Goal: Information Seeking & Learning: Compare options

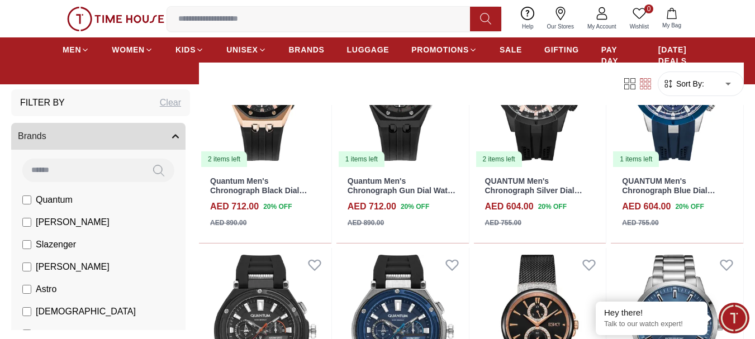
scroll to position [1229, 0]
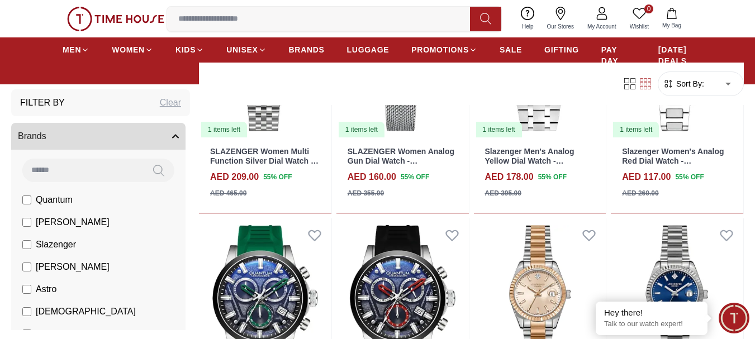
scroll to position [3742, 0]
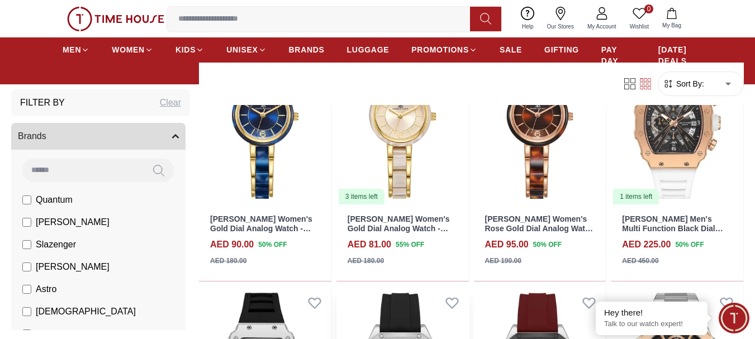
scroll to position [4804, 0]
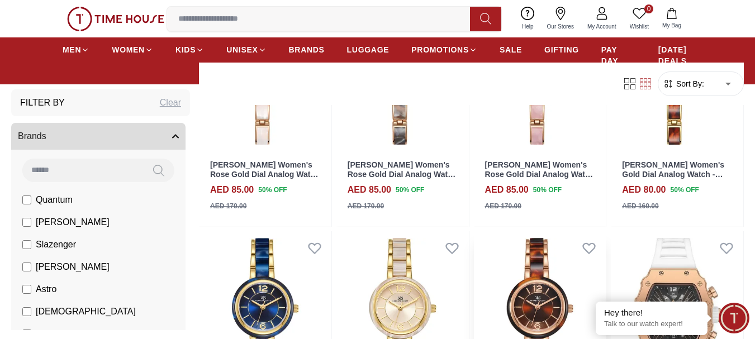
scroll to position [4636, 0]
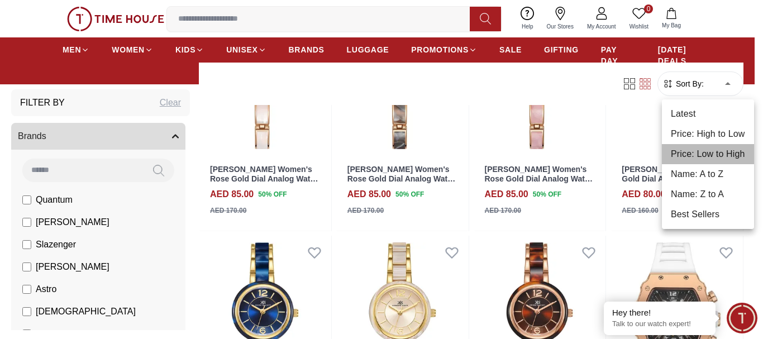
click at [706, 156] on li "Price: Low to High" at bounding box center [708, 154] width 92 height 20
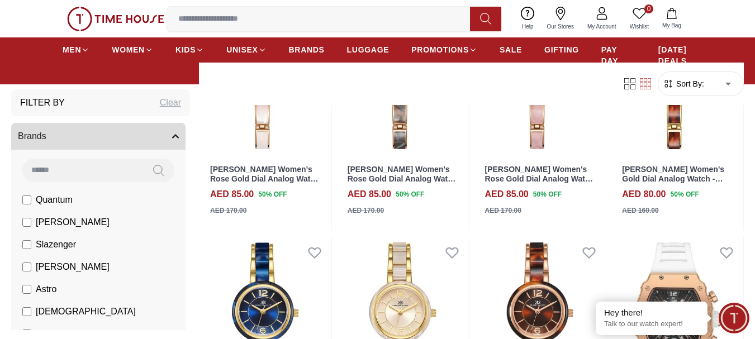
type input "*"
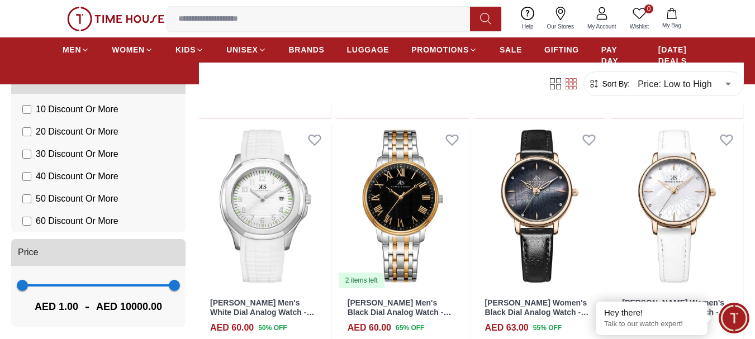
scroll to position [690, 0]
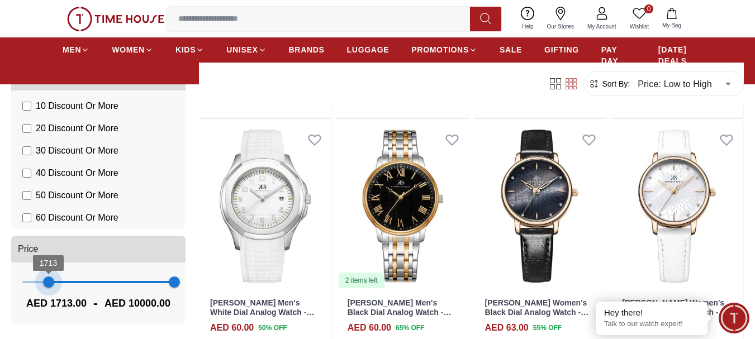
click at [48, 284] on span "1713 10000" at bounding box center [98, 282] width 152 height 17
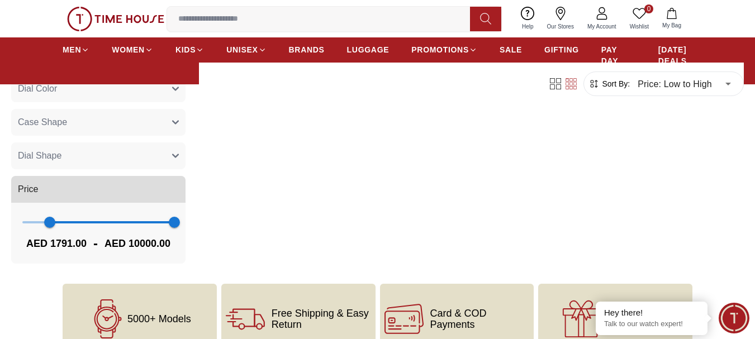
scroll to position [391, 0]
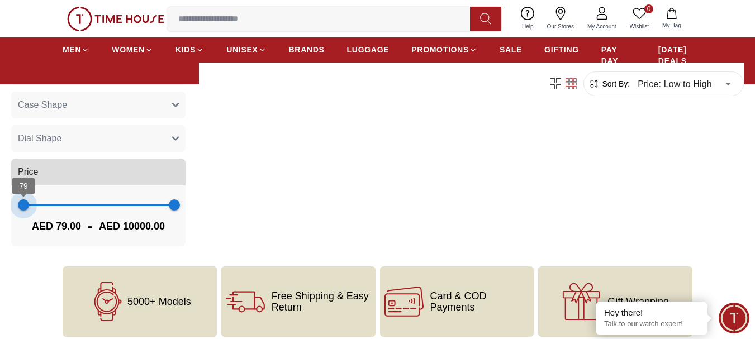
type input "**"
drag, startPoint x: 33, startPoint y: 209, endPoint x: 23, endPoint y: 210, distance: 10.1
click at [23, 210] on span "40" at bounding box center [22, 204] width 11 height 11
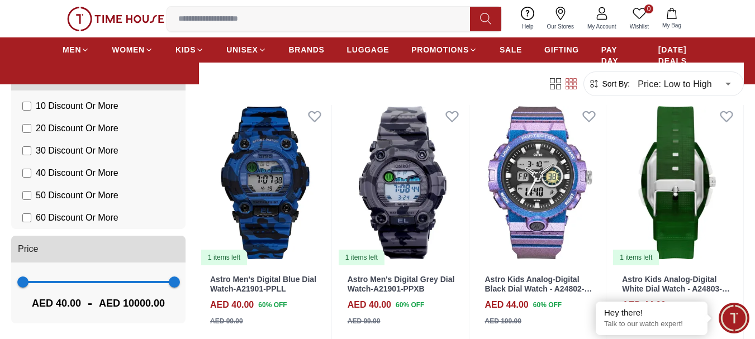
scroll to position [559, 0]
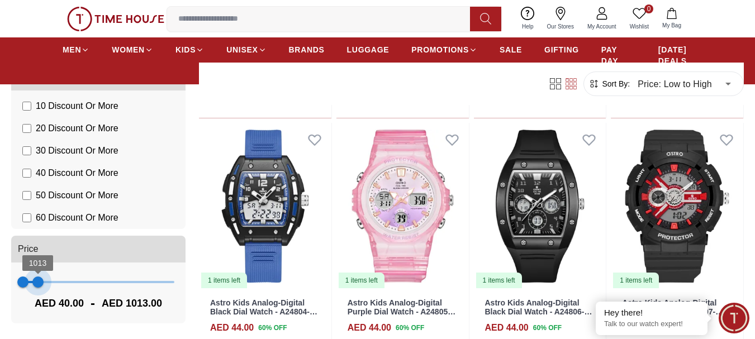
drag, startPoint x: 170, startPoint y: 284, endPoint x: 35, endPoint y: 292, distance: 135.4
click at [35, 288] on span "1013" at bounding box center [37, 281] width 11 height 11
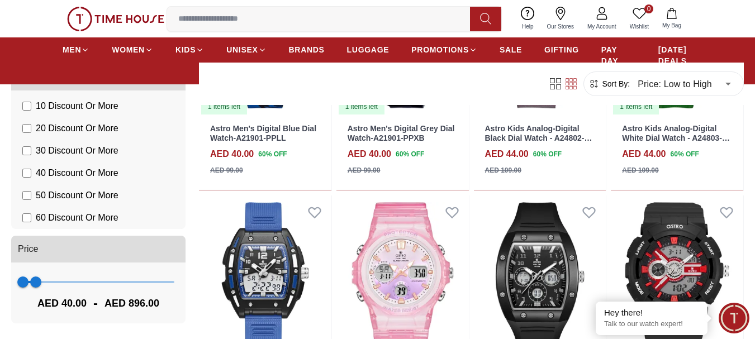
scroll to position [614, 0]
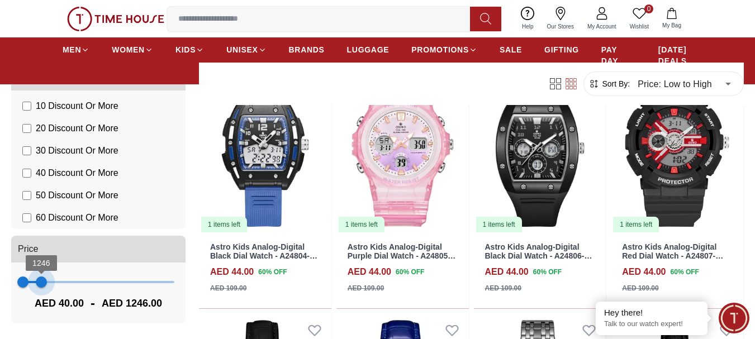
click at [42, 283] on span "1246" at bounding box center [41, 281] width 11 height 11
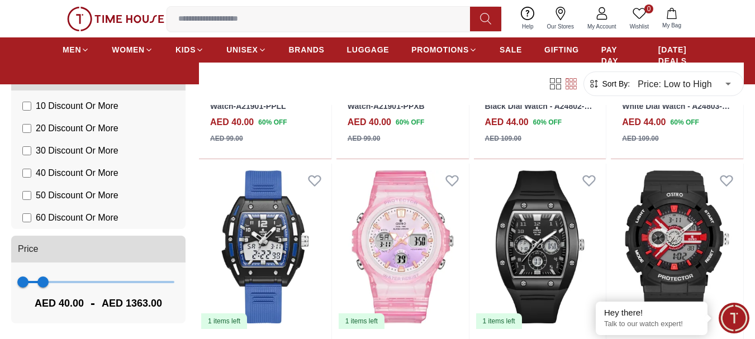
scroll to position [614, 0]
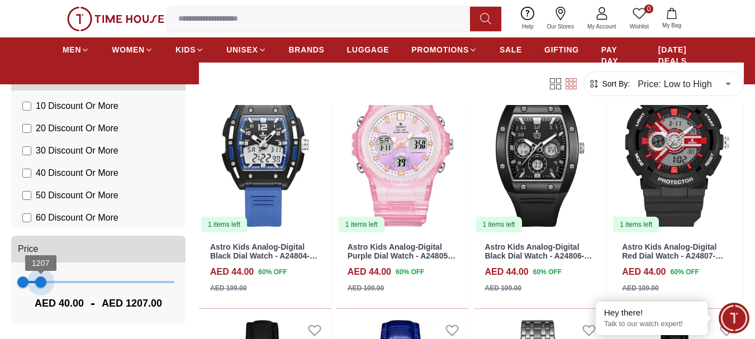
drag, startPoint x: 43, startPoint y: 283, endPoint x: 35, endPoint y: 283, distance: 7.8
click at [39, 283] on span "1207" at bounding box center [40, 281] width 11 height 11
type input "****"
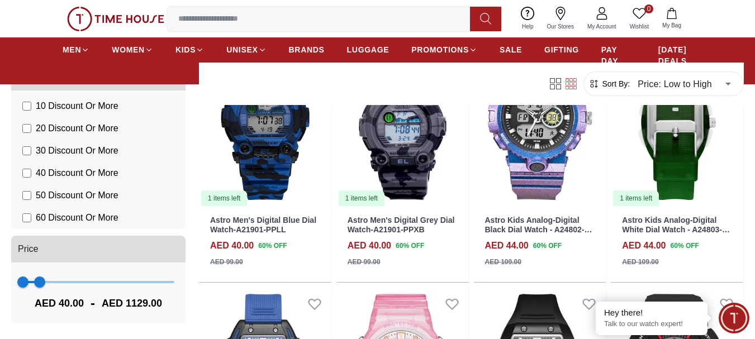
scroll to position [503, 0]
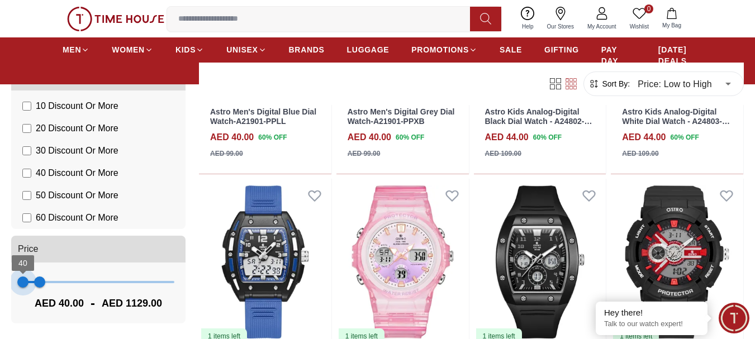
type input "**"
click at [23, 286] on span "79" at bounding box center [23, 281] width 11 height 11
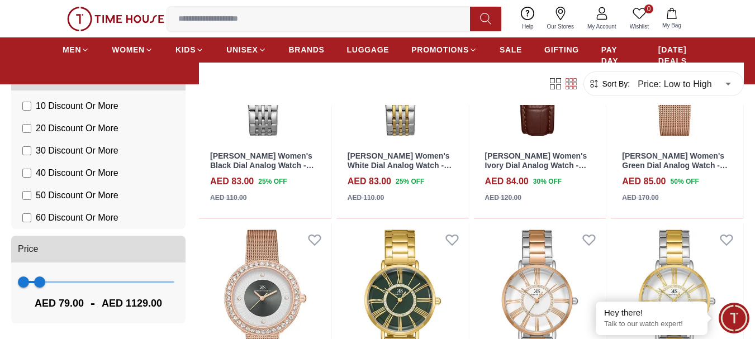
scroll to position [1285, 0]
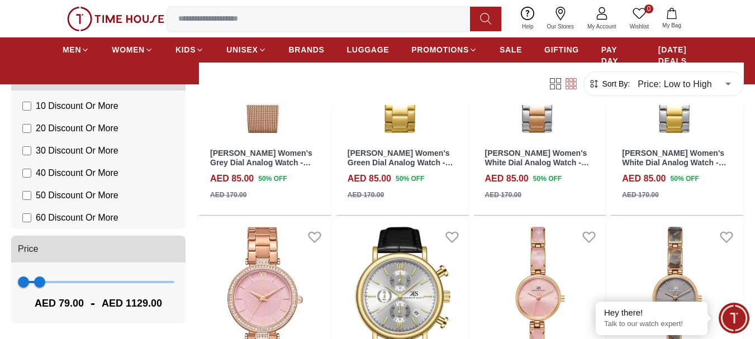
scroll to position [1452, 0]
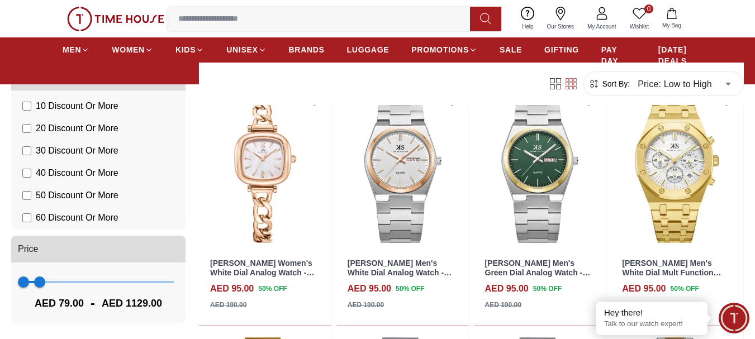
scroll to position [3295, 0]
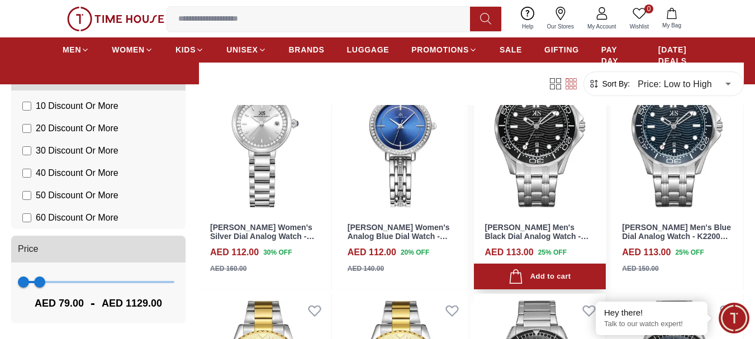
scroll to position [6256, 0]
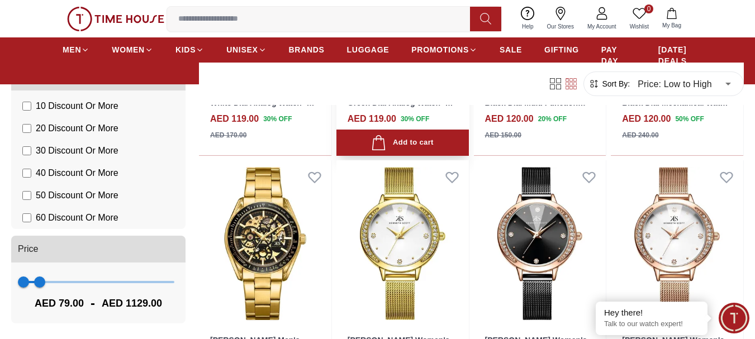
scroll to position [7473, 0]
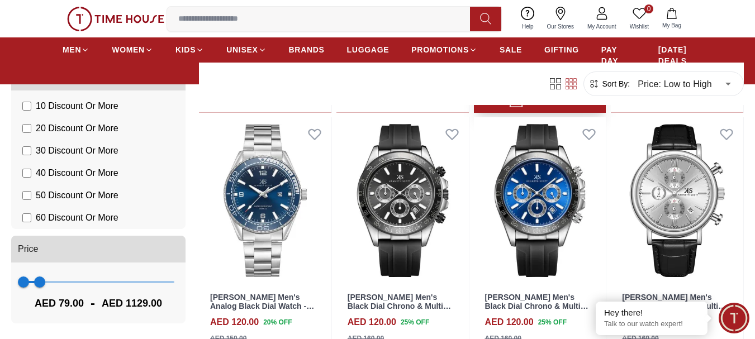
scroll to position [8750, 0]
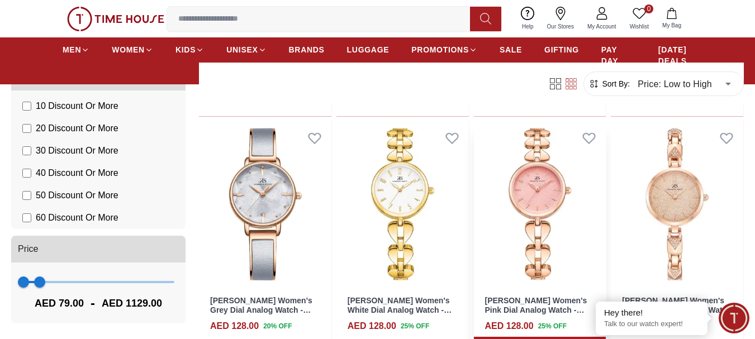
scroll to position [10006, 0]
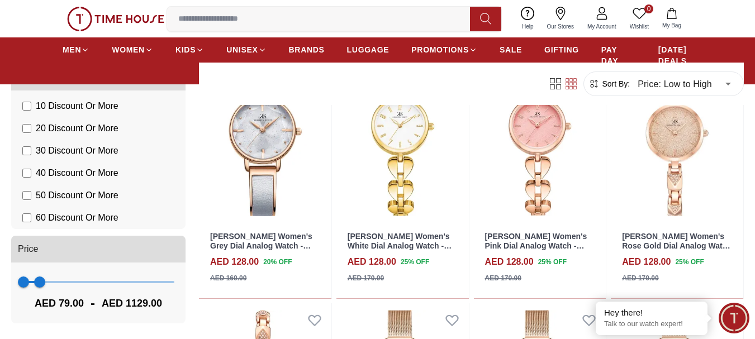
scroll to position [11624, 0]
